Goal: Find specific page/section

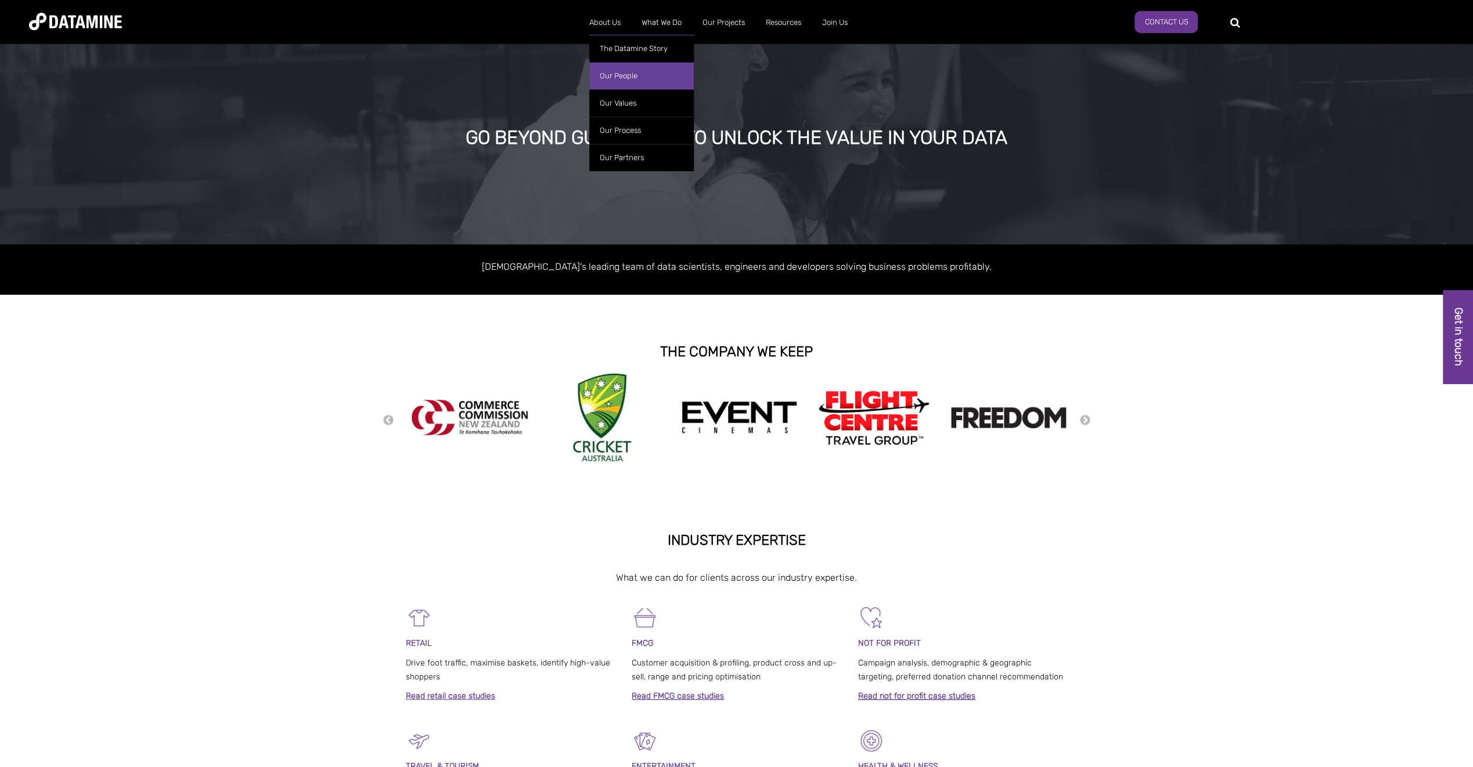
click at [612, 73] on link "Our People" at bounding box center [641, 75] width 104 height 27
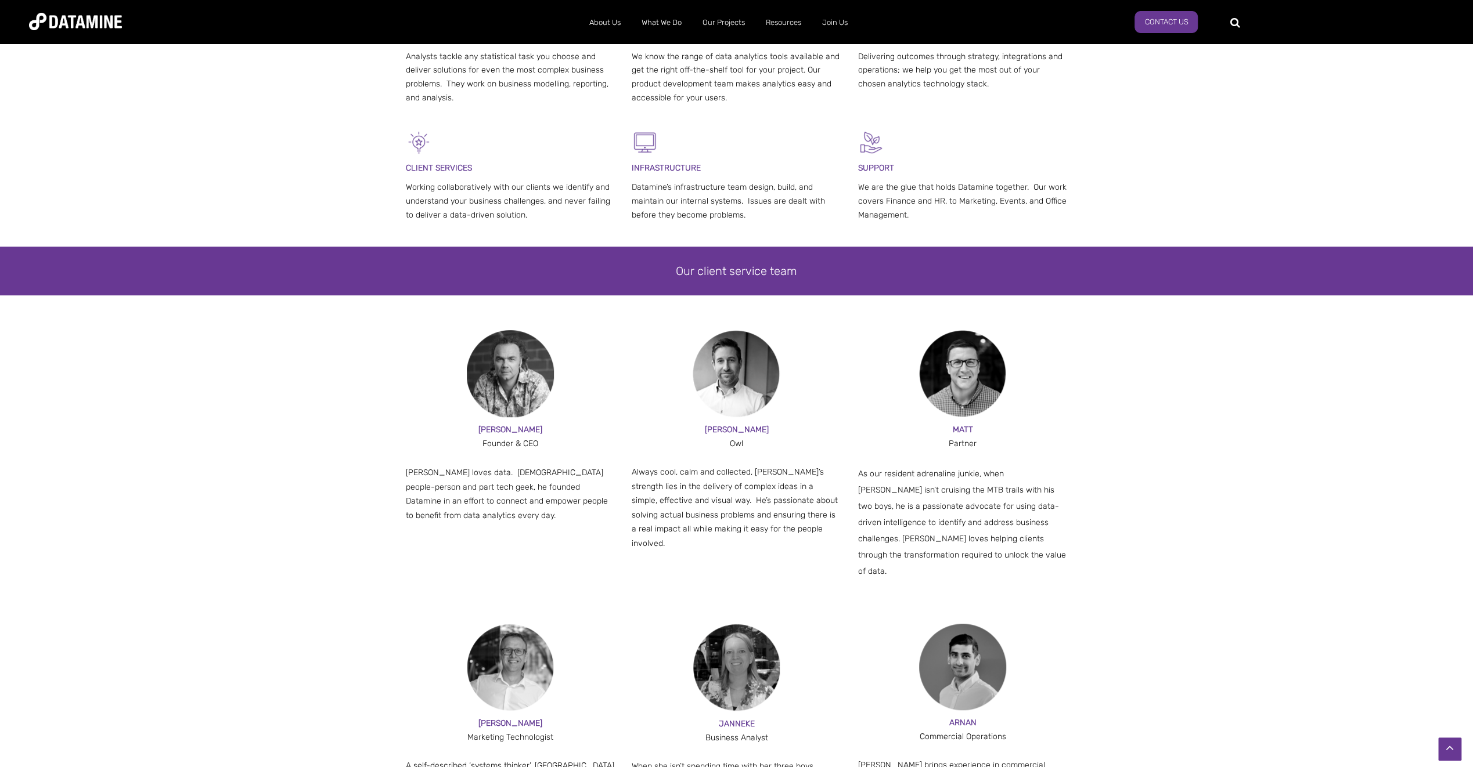
scroll to position [290, 0]
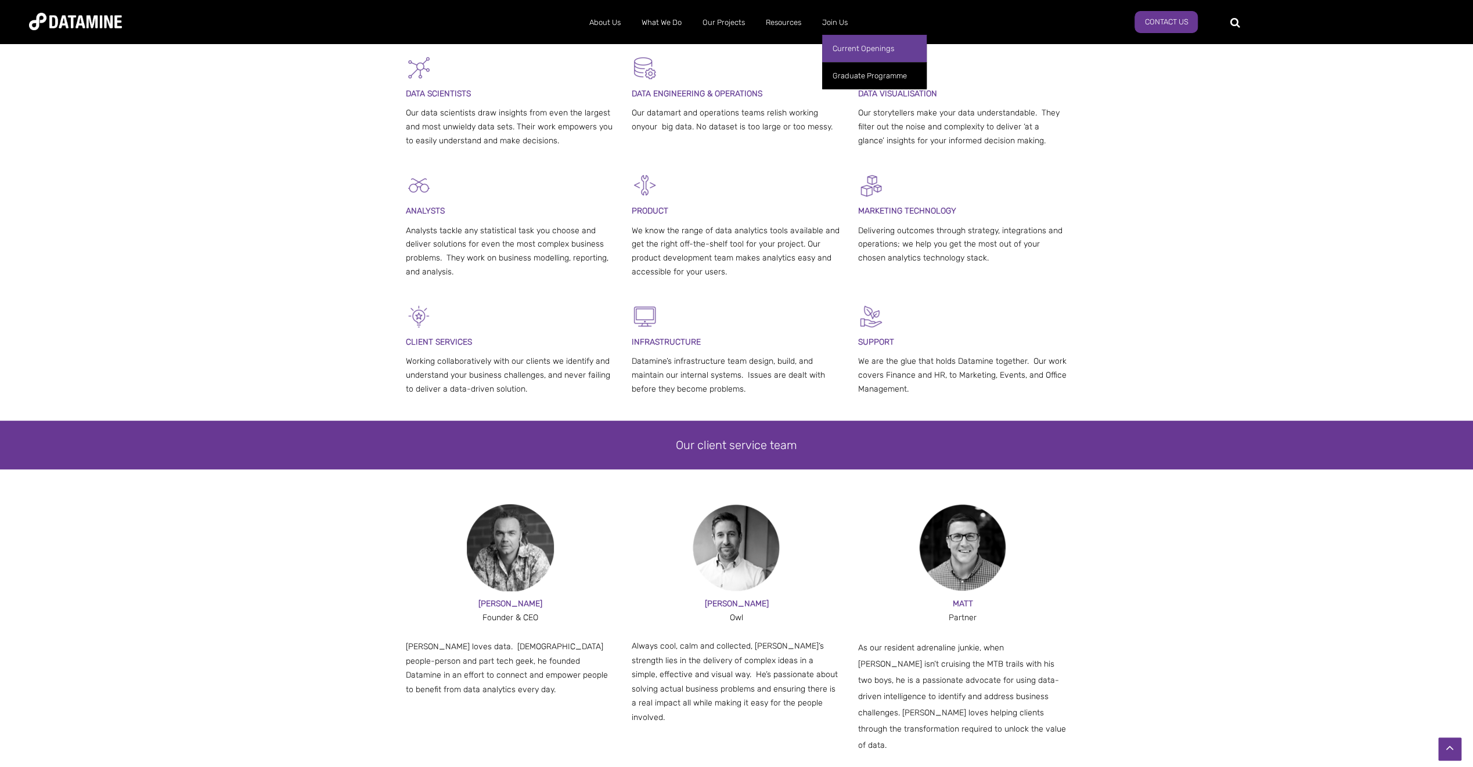
click at [856, 51] on link "Current Openings" at bounding box center [874, 48] width 104 height 27
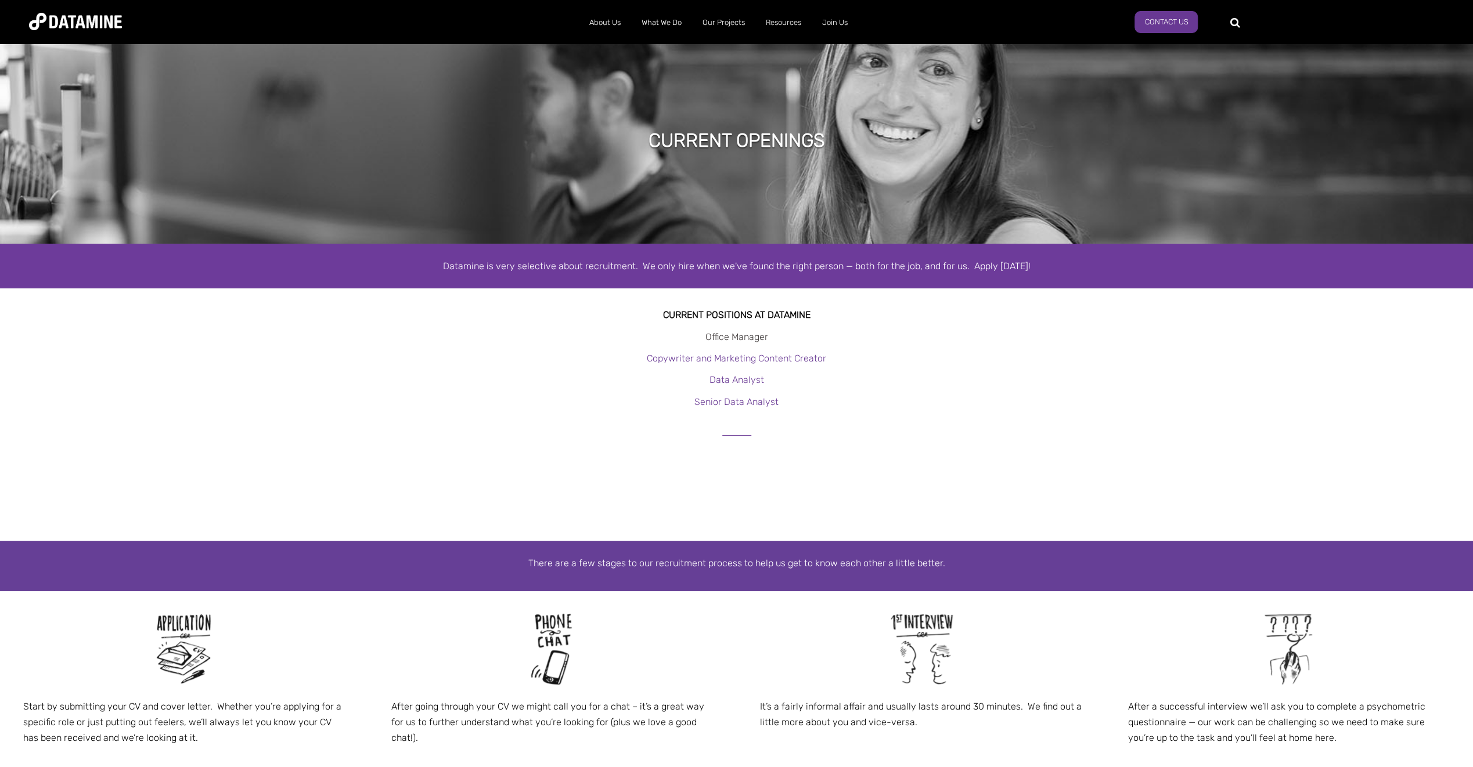
click at [756, 337] on link "Office Manager" at bounding box center [736, 336] width 63 height 11
